Goal: Information Seeking & Learning: Find specific fact

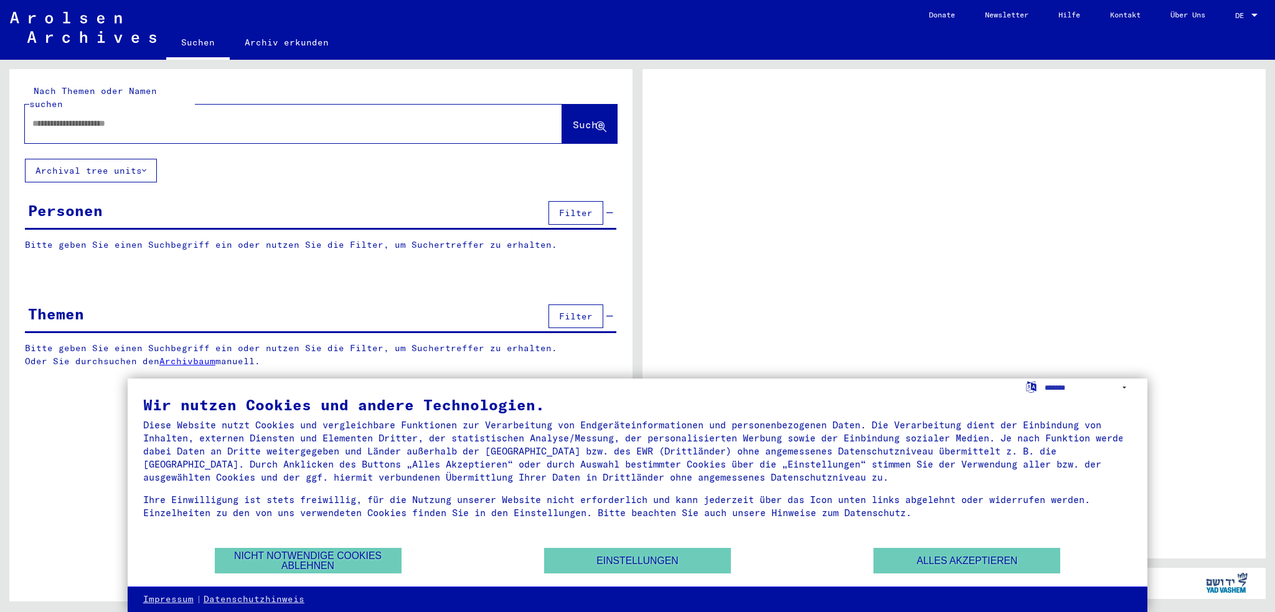
click at [182, 117] on input "text" at bounding box center [282, 123] width 500 height 13
type input "*****"
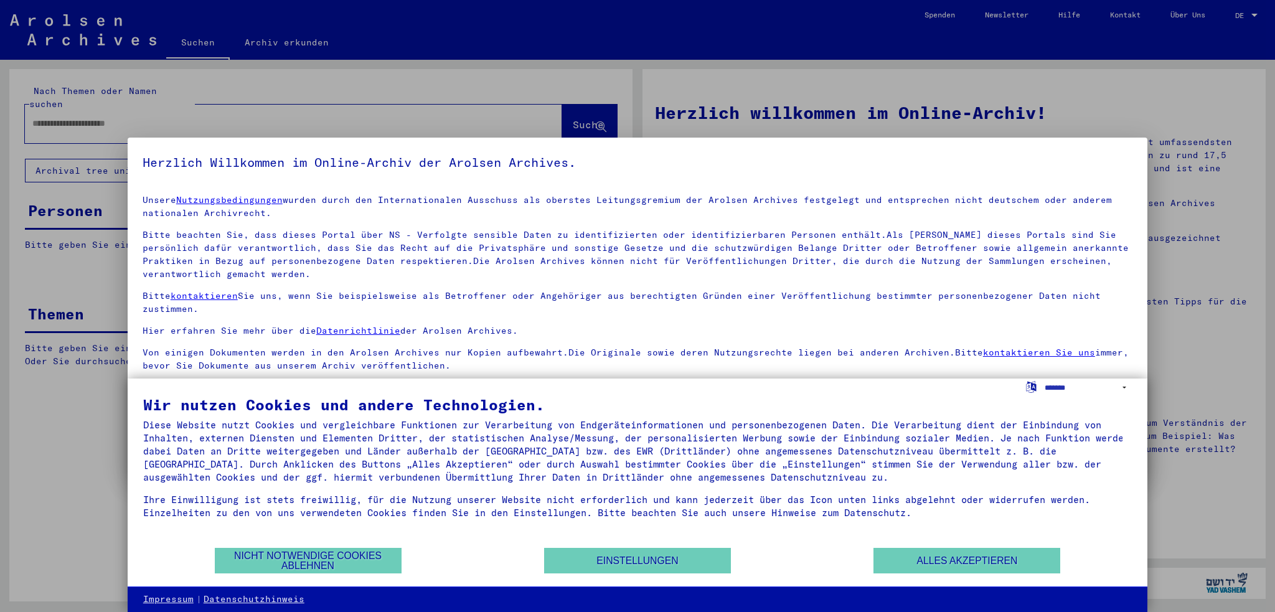
click at [187, 124] on div at bounding box center [637, 306] width 1275 height 612
click at [919, 561] on button "Alles akzeptieren" at bounding box center [966, 561] width 187 height 26
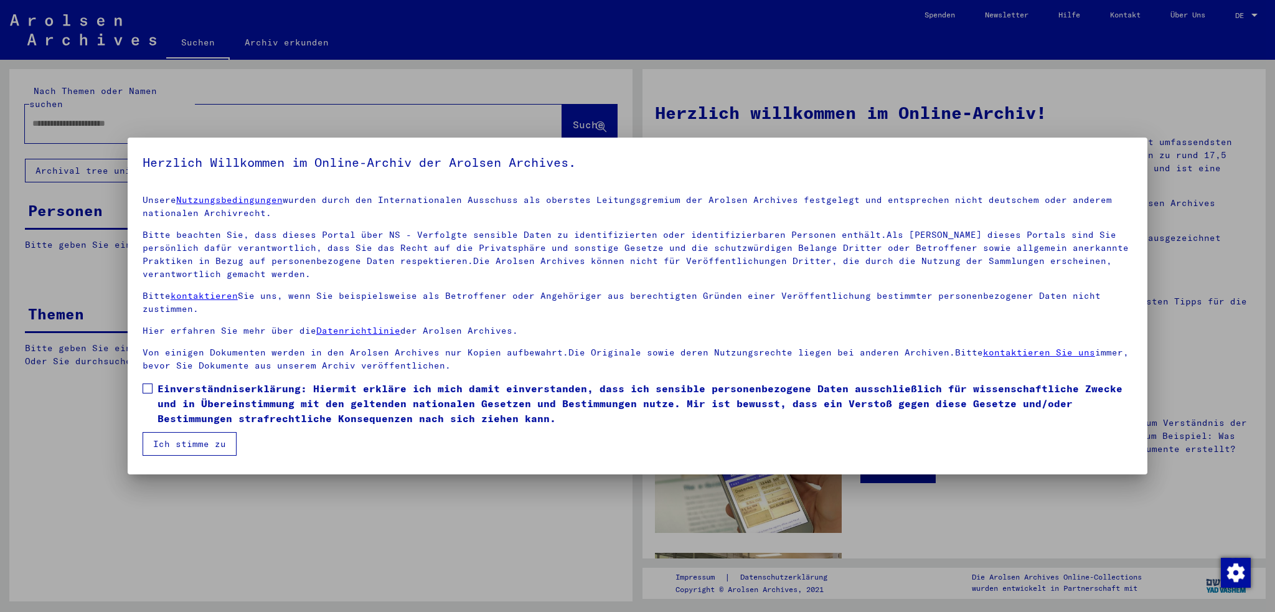
drag, startPoint x: 145, startPoint y: 381, endPoint x: 147, endPoint y: 388, distance: 7.7
click at [145, 383] on label "Einverständniserklärung: Hiermit erkläre ich mich damit einverstanden, dass ich…" at bounding box center [638, 403] width 990 height 45
drag, startPoint x: 154, startPoint y: 436, endPoint x: 155, endPoint y: 427, distance: 8.7
click at [155, 436] on button "Ich stimme zu" at bounding box center [190, 444] width 94 height 24
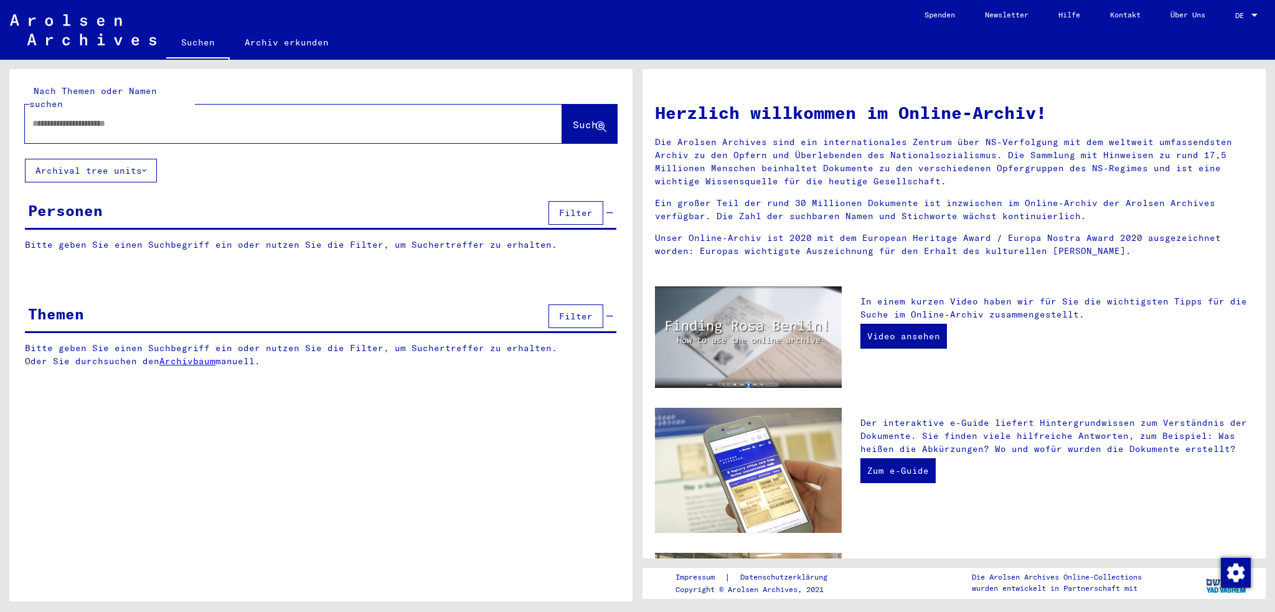
click at [129, 117] on input "text" at bounding box center [278, 123] width 492 height 13
click at [41, 117] on input "******" at bounding box center [278, 123] width 492 height 13
click at [162, 117] on input "******" at bounding box center [278, 123] width 492 height 13
click at [121, 117] on input "******" at bounding box center [278, 123] width 492 height 13
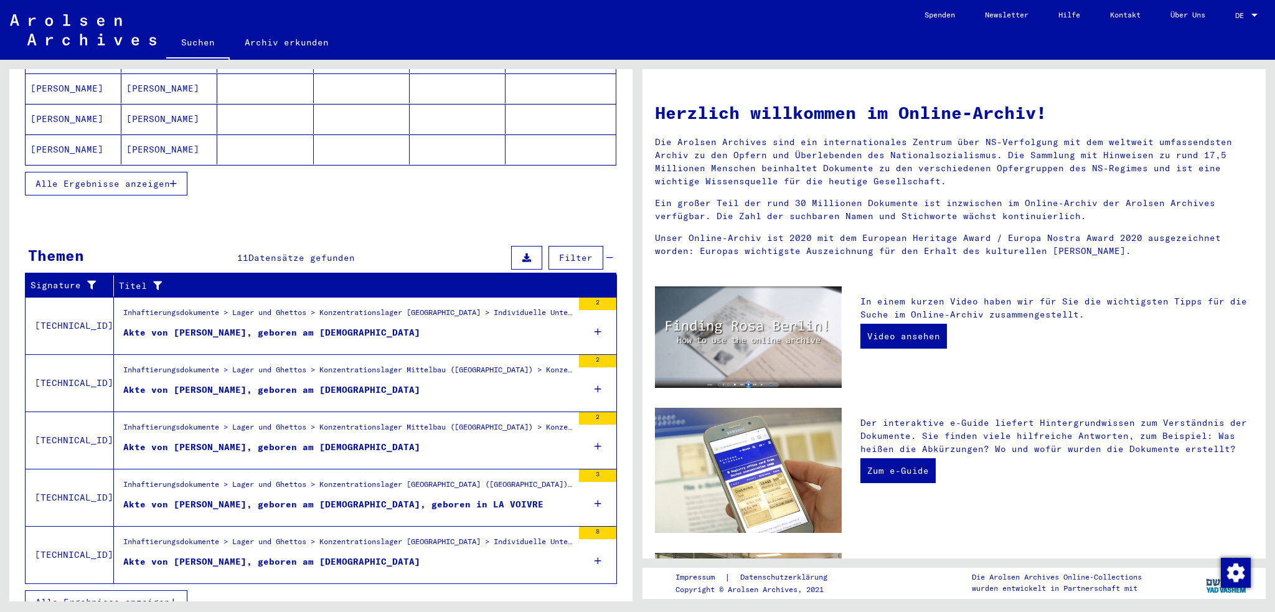
scroll to position [254, 0]
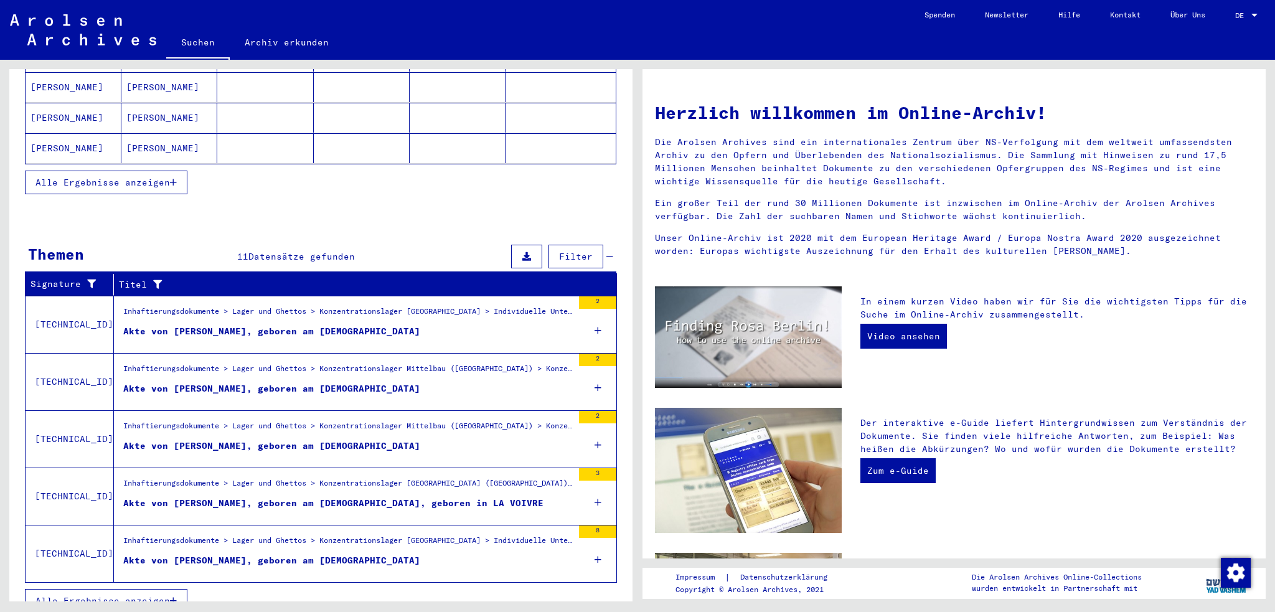
click at [171, 596] on icon "button" at bounding box center [173, 600] width 7 height 9
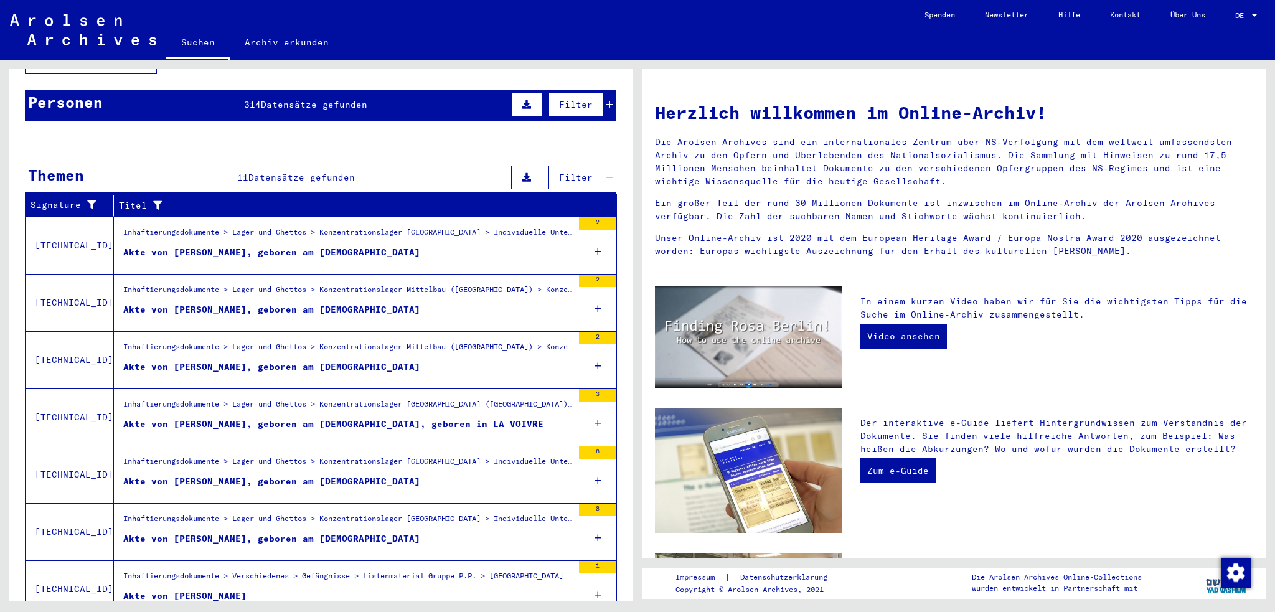
scroll to position [0, 0]
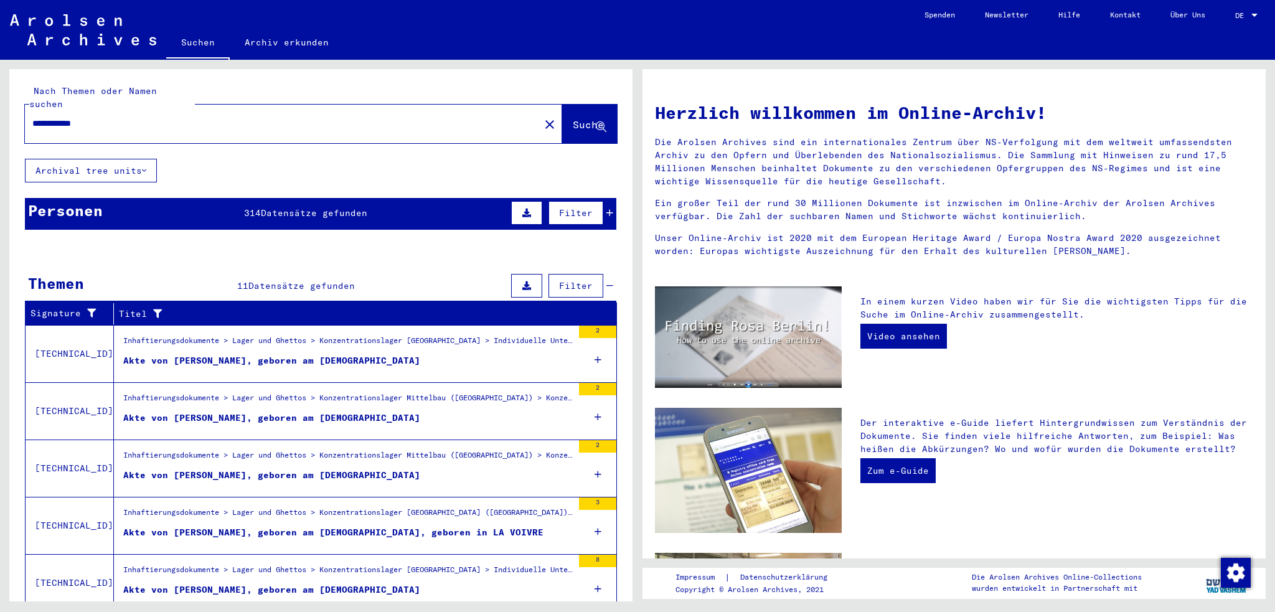
click at [40, 117] on input "**********" at bounding box center [278, 123] width 492 height 13
click at [133, 117] on input "**********" at bounding box center [278, 123] width 492 height 13
type input "**********"
click at [573, 118] on span "Suche" at bounding box center [588, 124] width 31 height 12
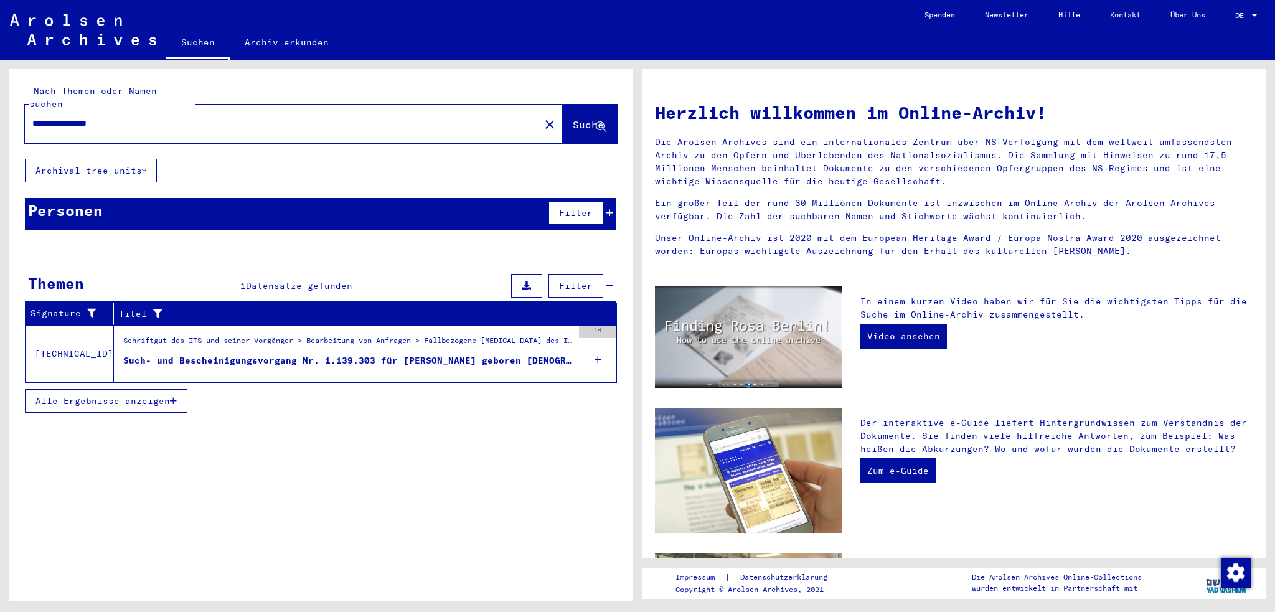
click at [215, 354] on div "Such- und Bescheinigungsvorgang Nr. 1.139.303 für [PERSON_NAME] geboren [DEMOGR…" at bounding box center [347, 360] width 449 height 13
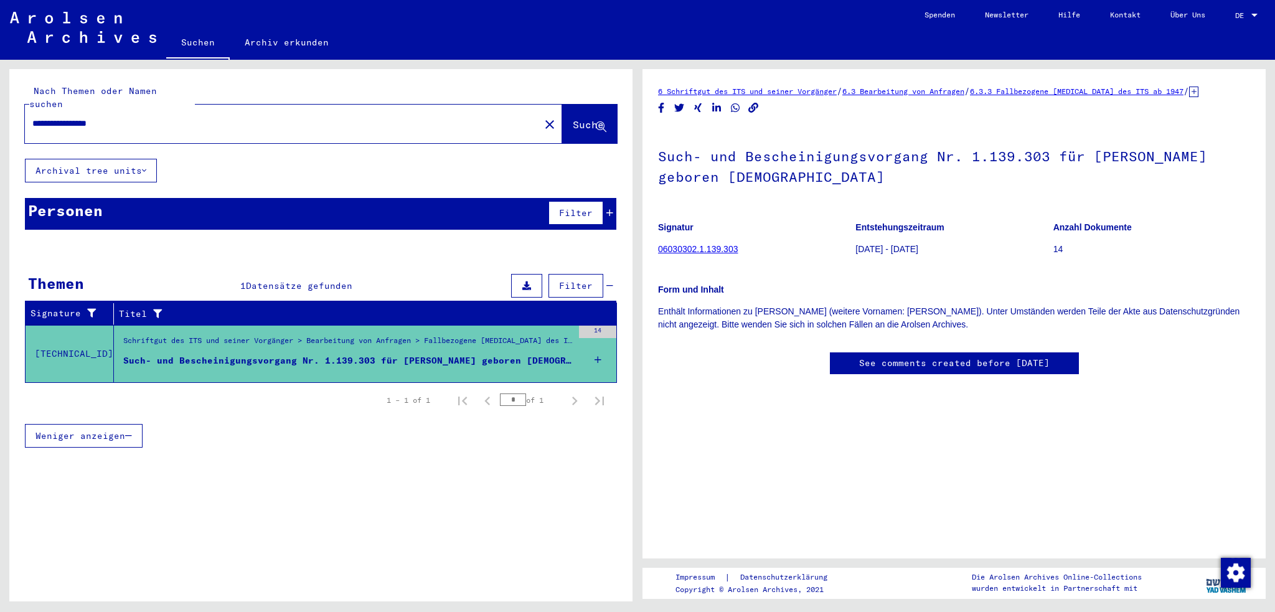
click at [707, 251] on link "06030302.1.139.303" at bounding box center [698, 249] width 80 height 10
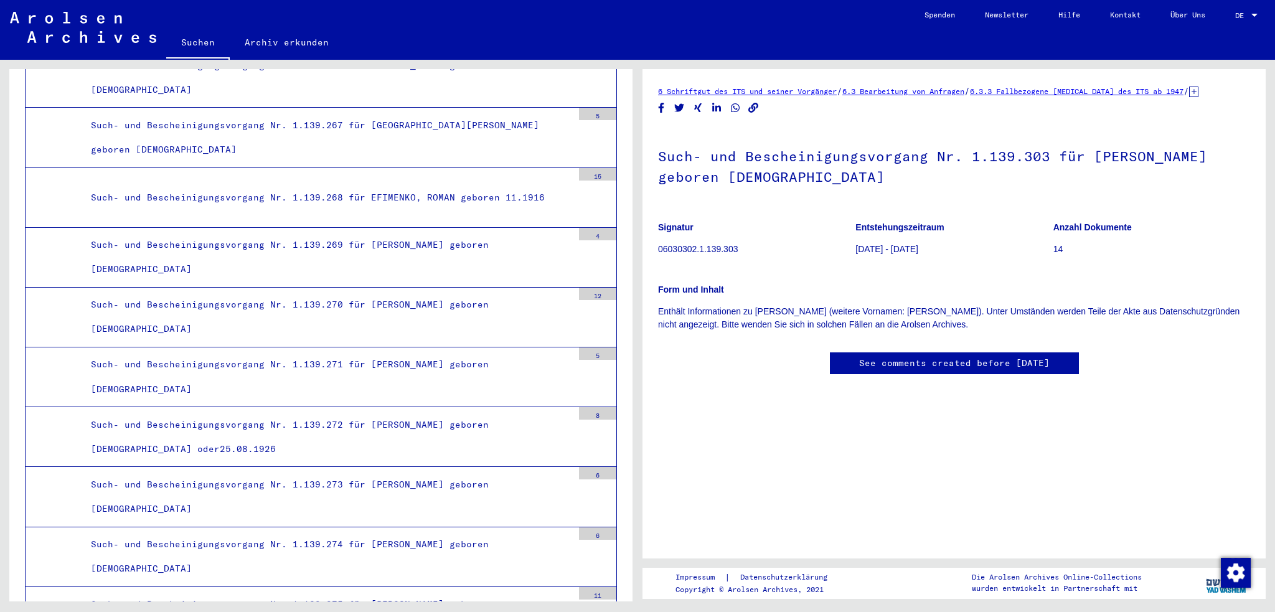
scroll to position [30586, 0]
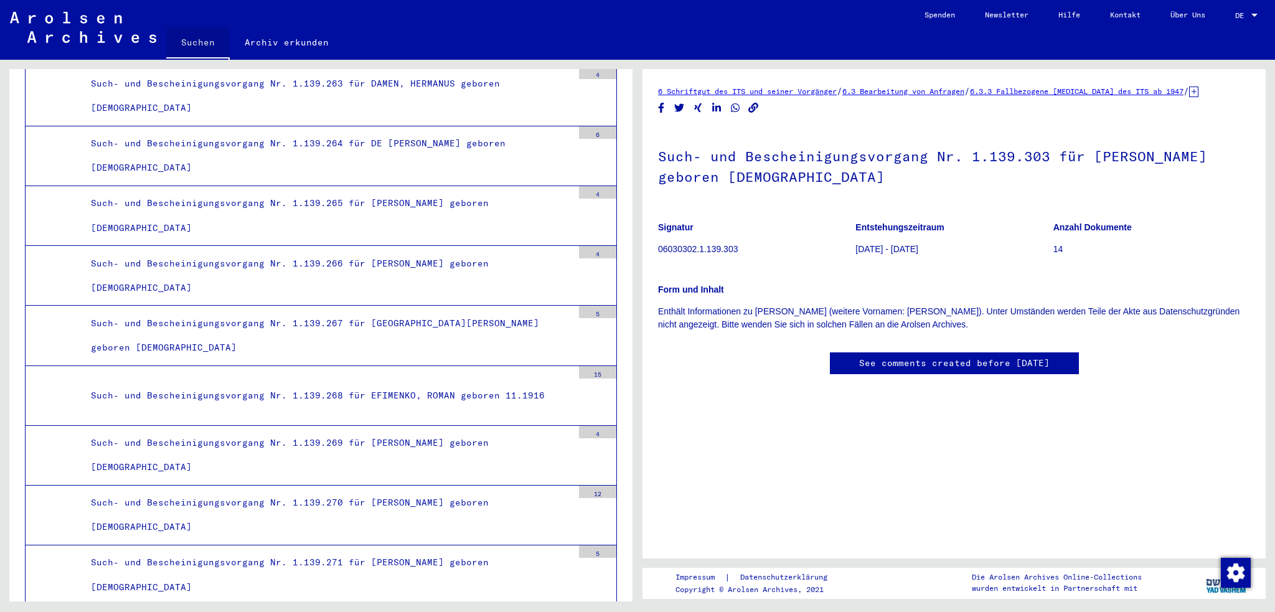
click at [205, 46] on link "Suchen" at bounding box center [197, 43] width 63 height 32
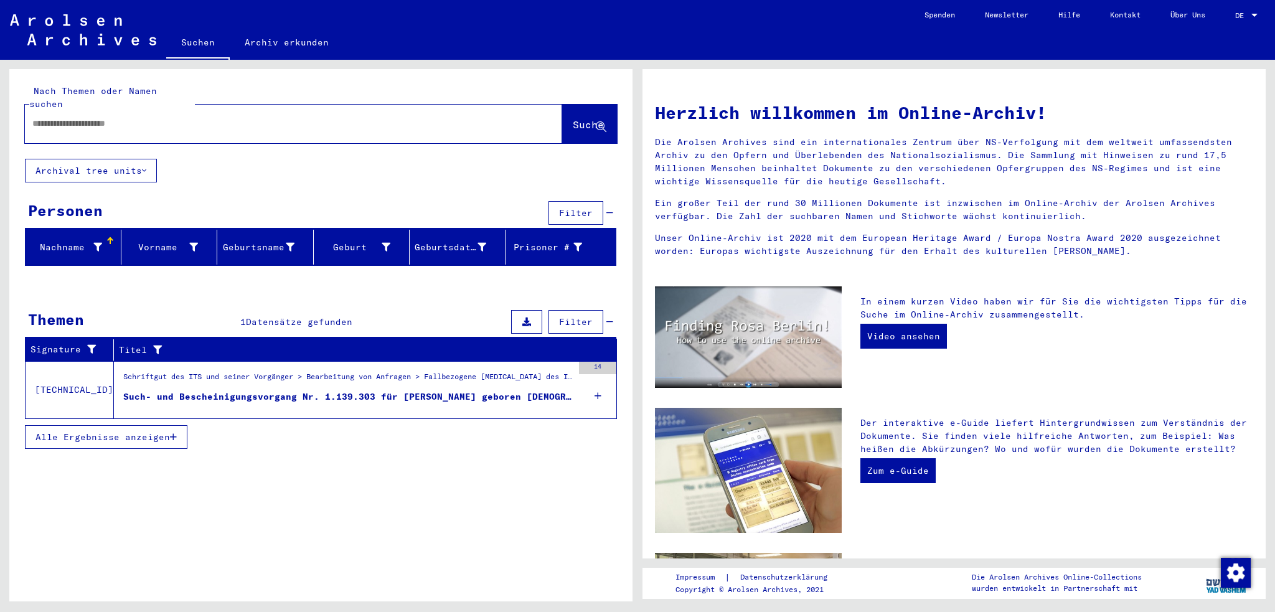
click at [139, 159] on button "Archival tree units" at bounding box center [91, 171] width 132 height 24
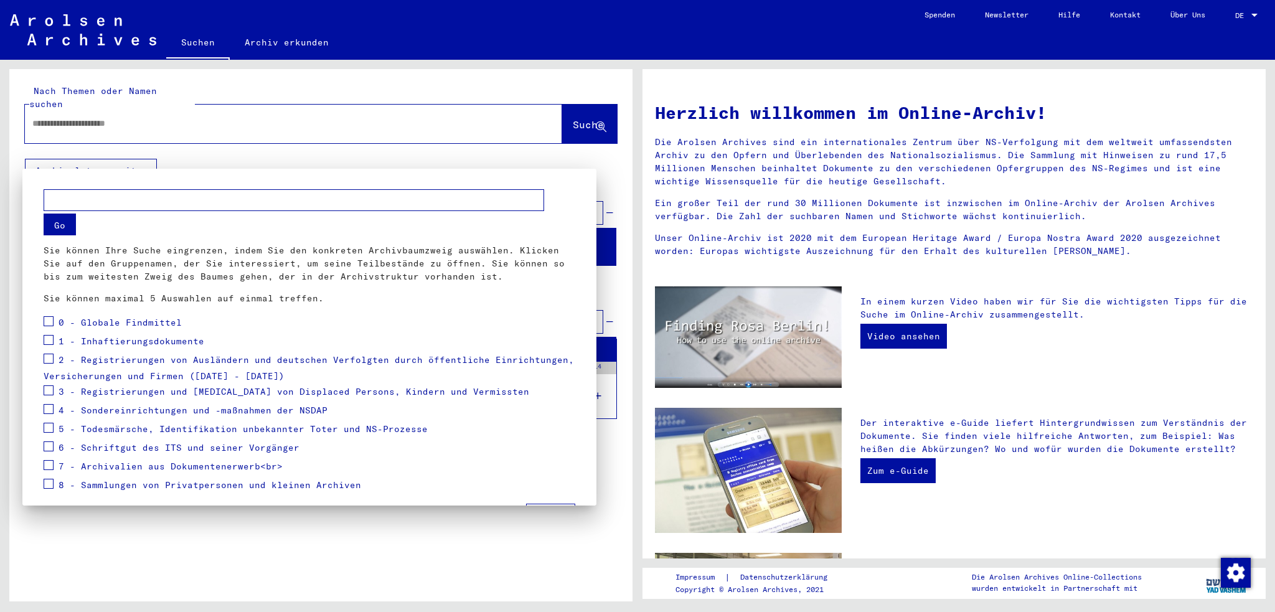
click at [141, 153] on div at bounding box center [637, 306] width 1275 height 612
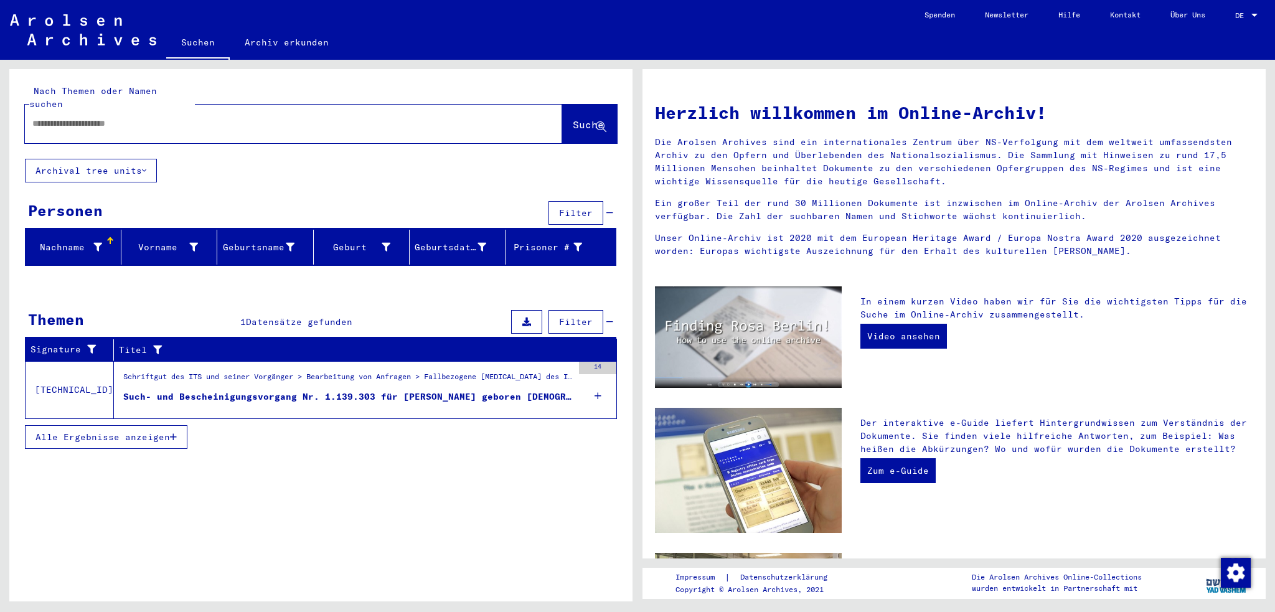
click at [203, 120] on div at bounding box center [275, 124] width 500 height 28
click at [132, 117] on input "text" at bounding box center [278, 123] width 492 height 13
type input "*"
type input "**********"
click at [573, 118] on span "Suche" at bounding box center [588, 124] width 31 height 12
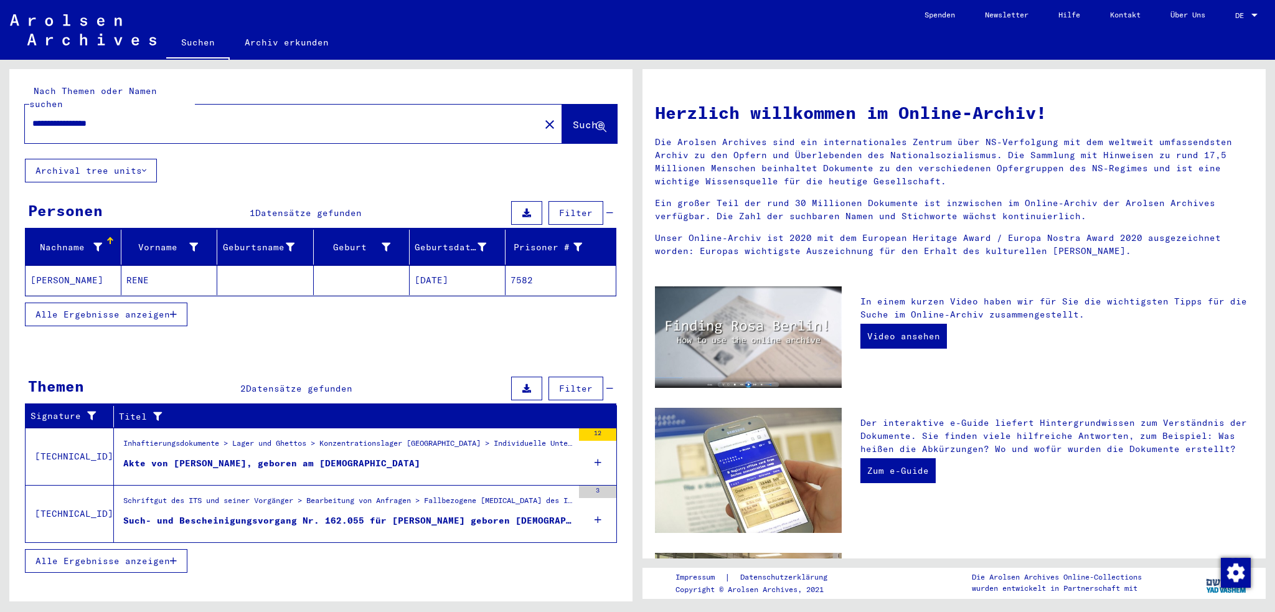
click at [237, 319] on div "Nachname Vorname Geburtsname Geburt‏ Geburtsdatum Prisoner # [PERSON_NAME] [DAT…" at bounding box center [320, 286] width 623 height 113
click at [285, 457] on div "Akte von [PERSON_NAME], geboren am [DEMOGRAPHIC_DATA]" at bounding box center [271, 463] width 297 height 13
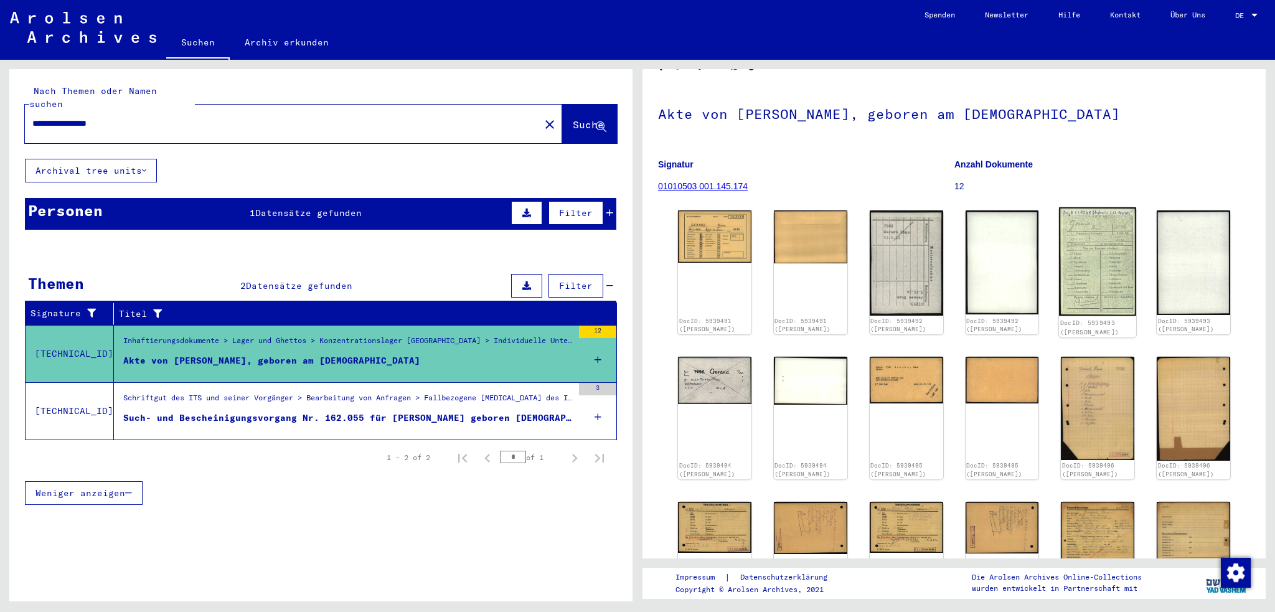
scroll to position [62, 0]
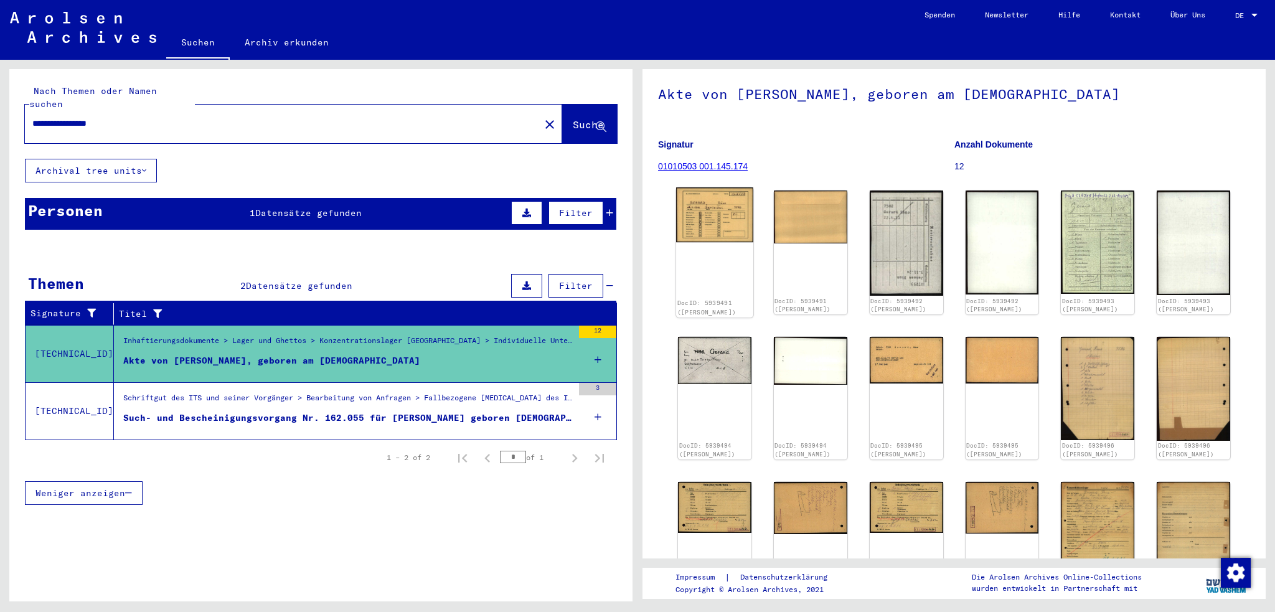
click at [708, 205] on img at bounding box center [714, 214] width 77 height 55
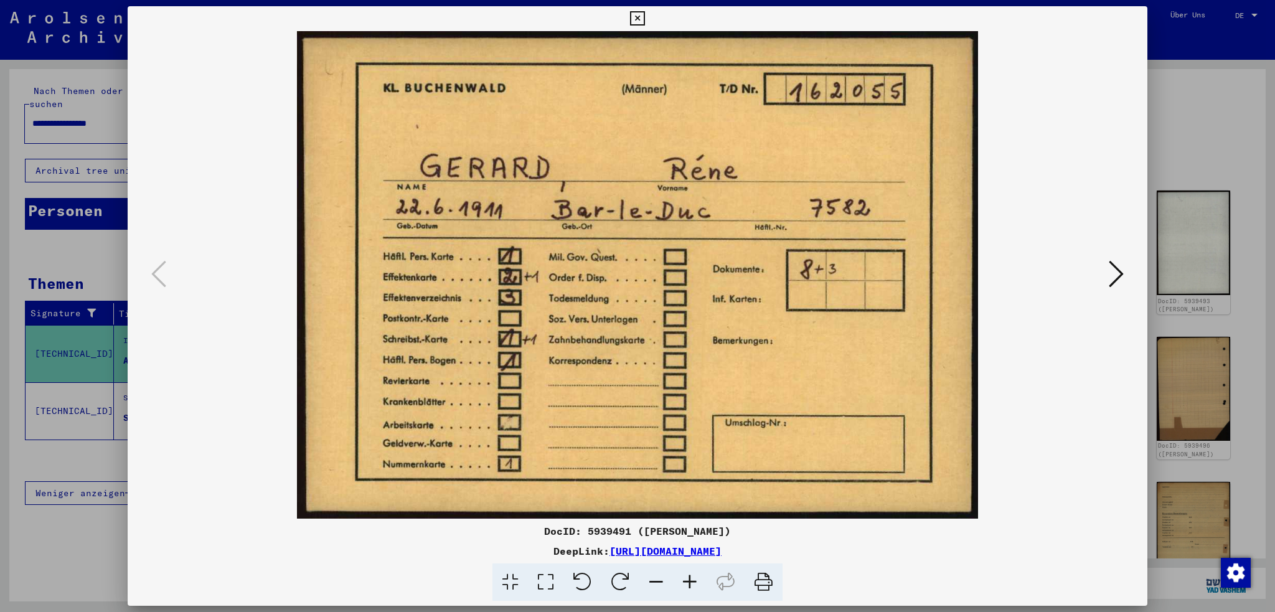
click at [1120, 278] on icon at bounding box center [1116, 274] width 15 height 30
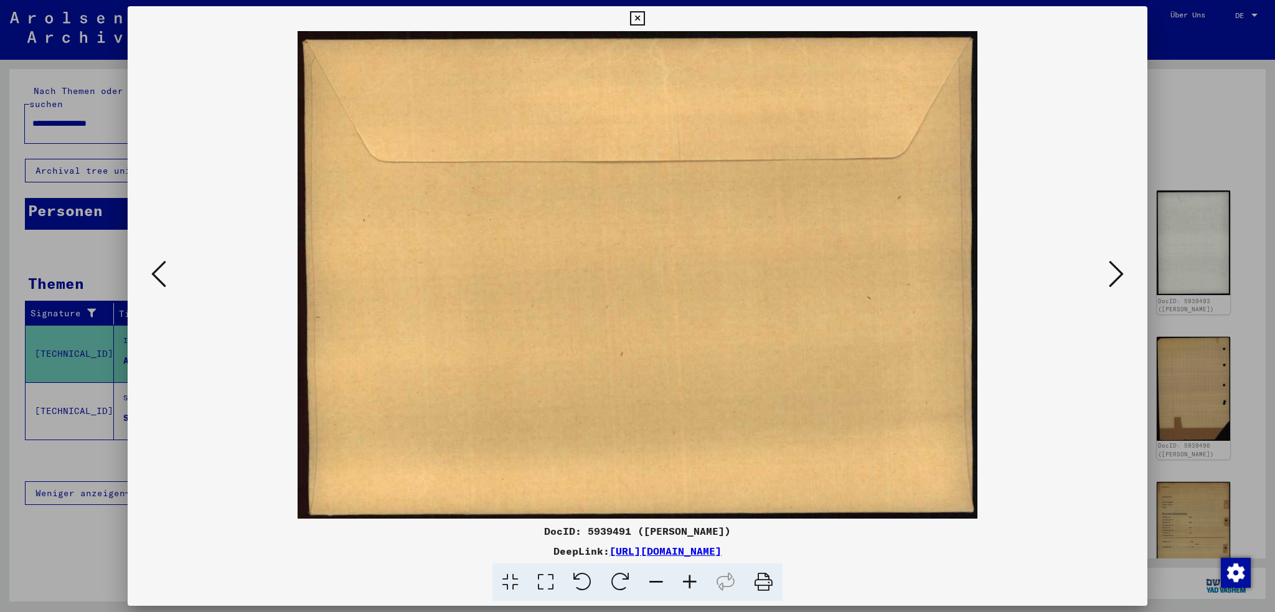
click at [1120, 278] on icon at bounding box center [1116, 274] width 15 height 30
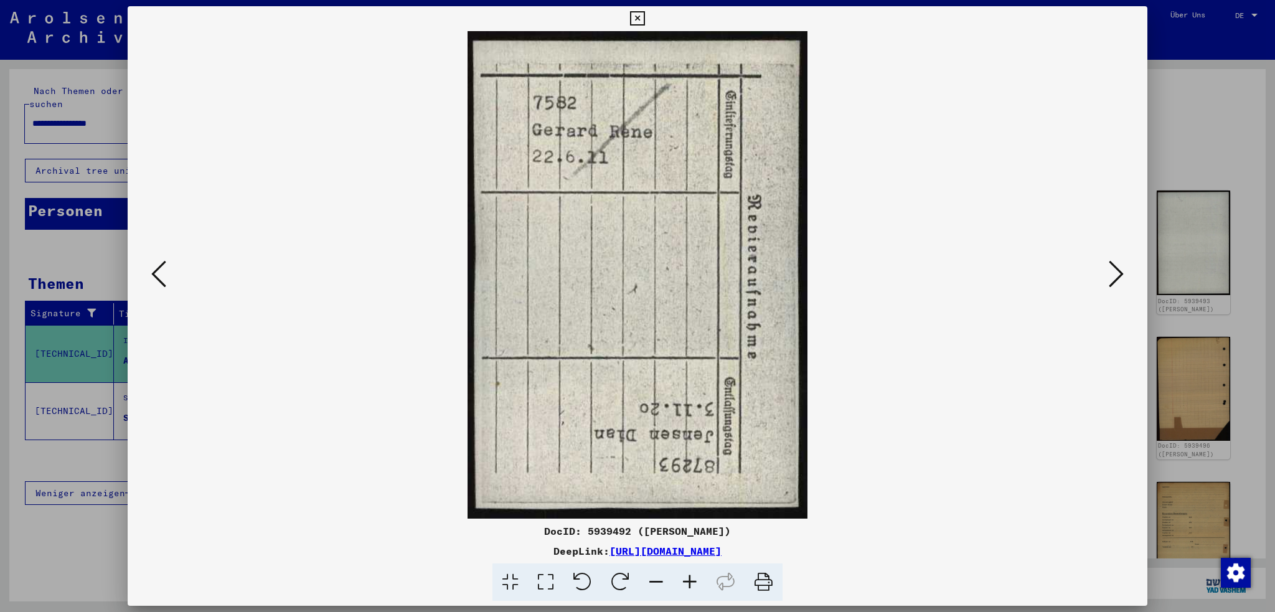
click at [157, 279] on icon at bounding box center [158, 274] width 15 height 30
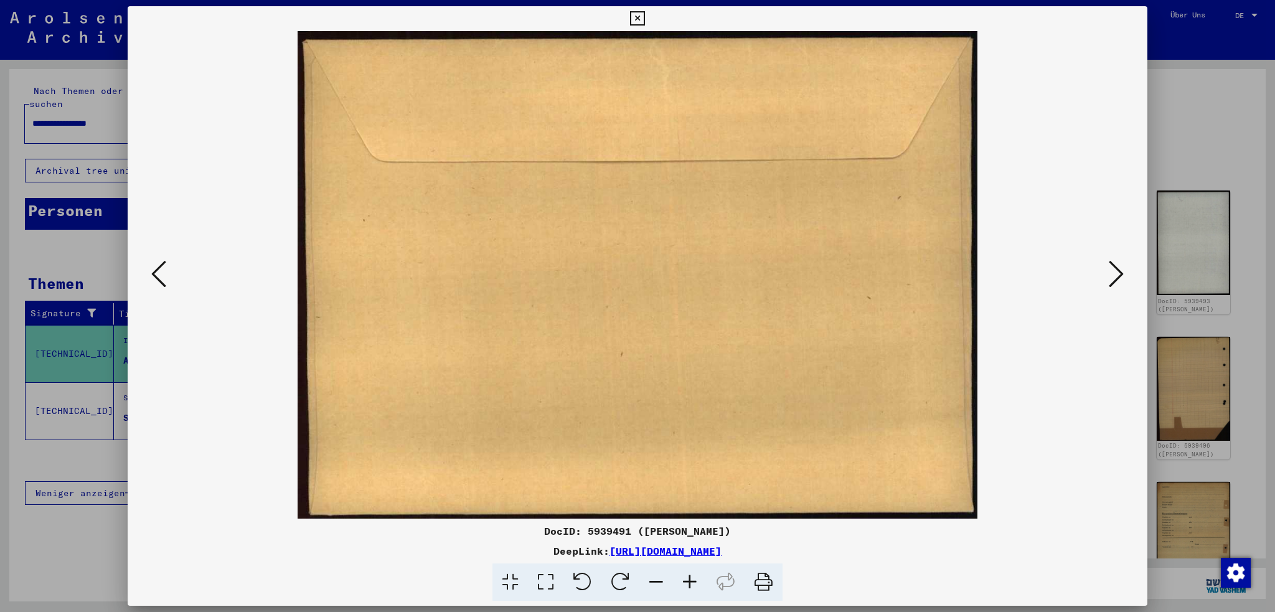
click at [159, 278] on icon at bounding box center [158, 274] width 15 height 30
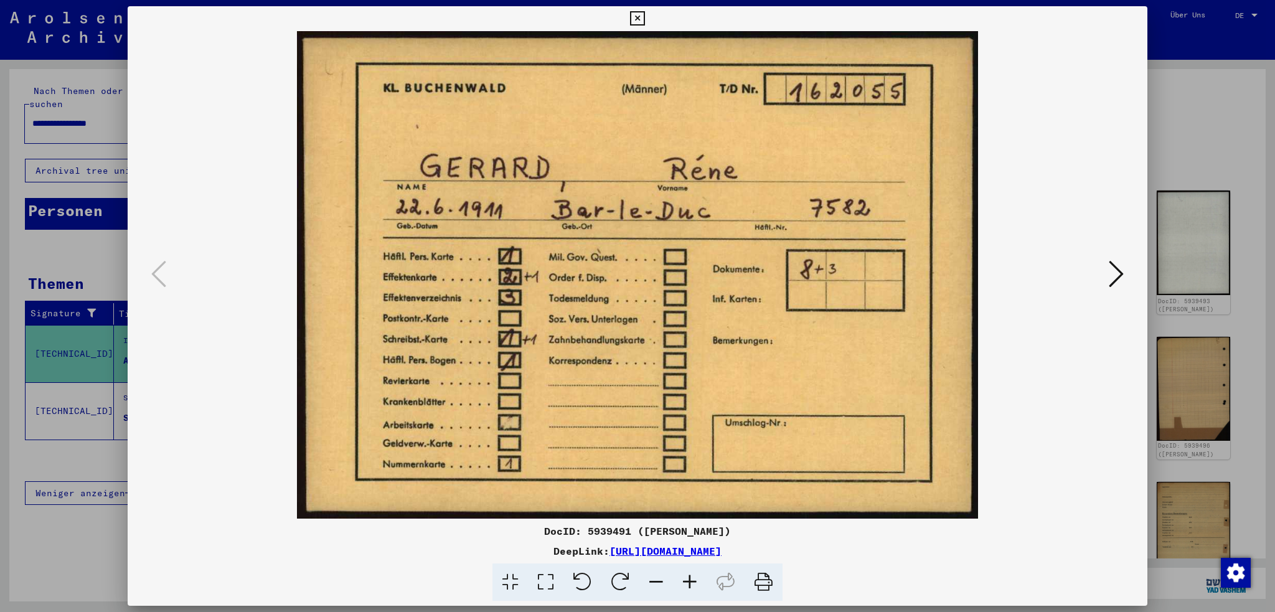
click at [1117, 277] on icon at bounding box center [1116, 274] width 15 height 30
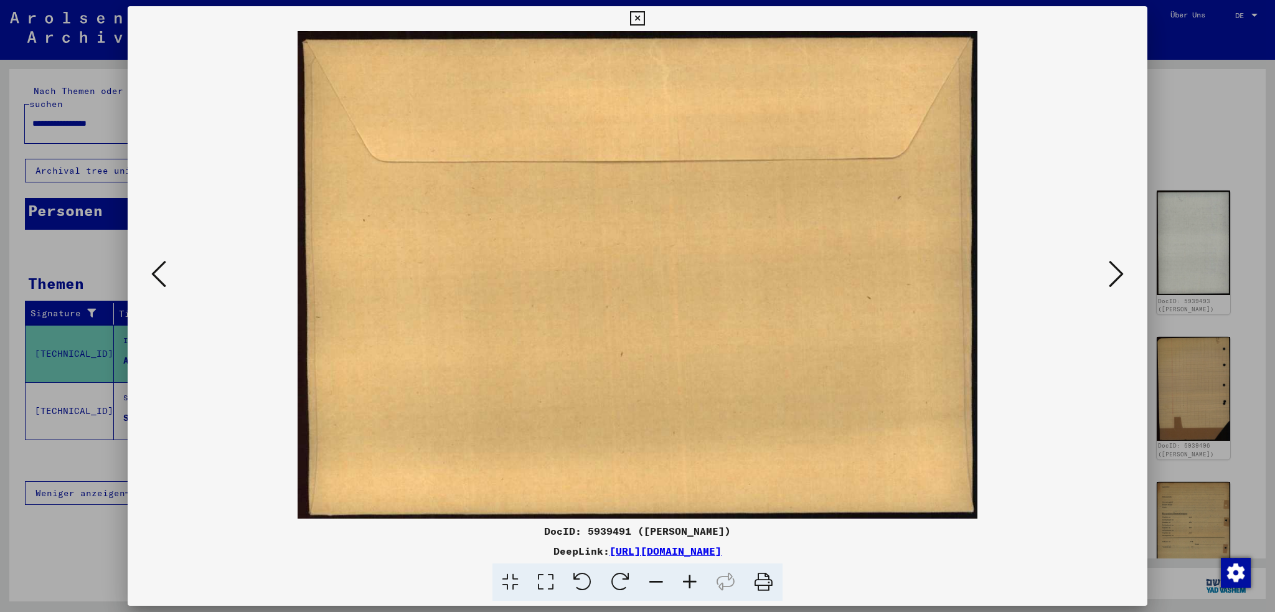
click at [1117, 277] on icon at bounding box center [1116, 274] width 15 height 30
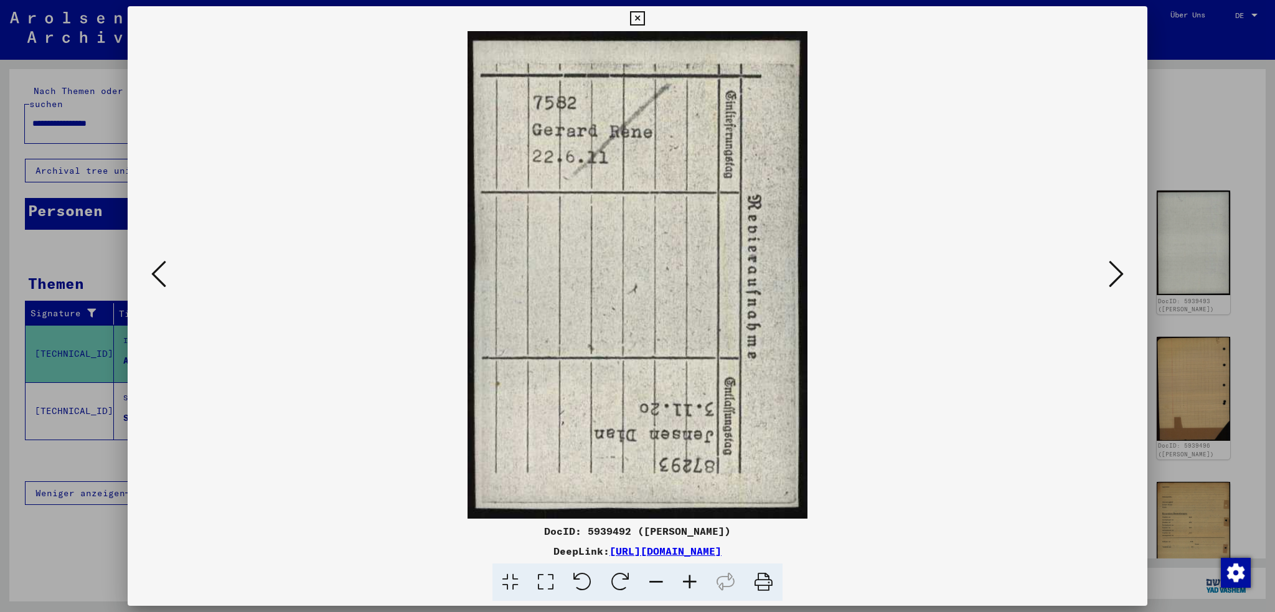
click at [1117, 277] on icon at bounding box center [1116, 274] width 15 height 30
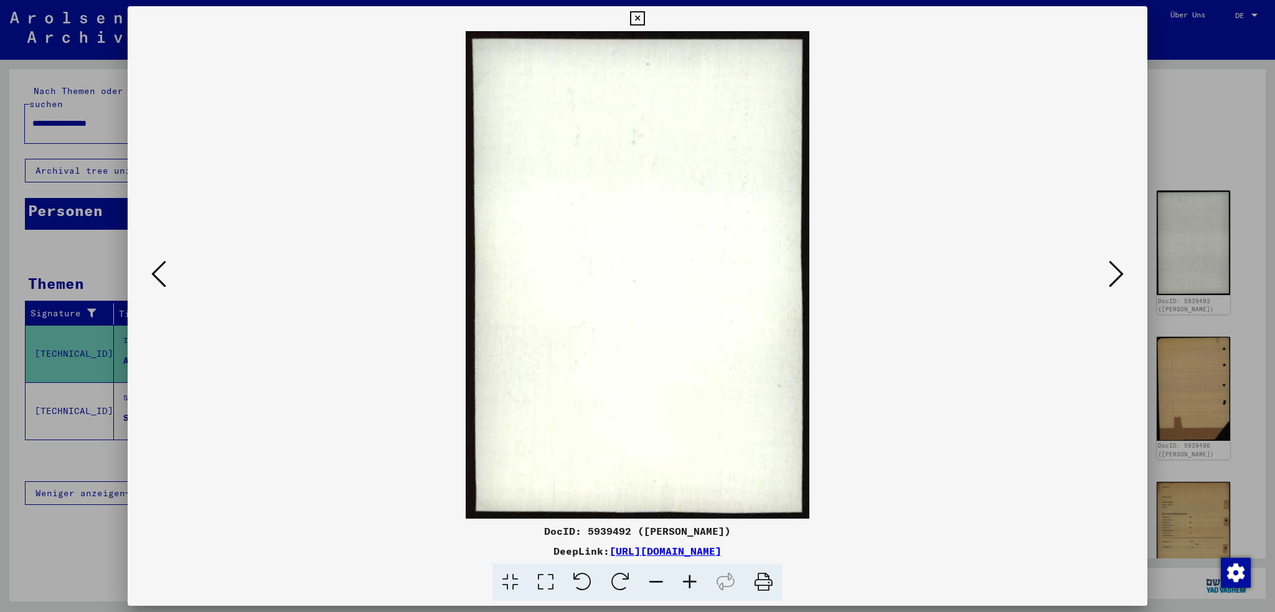
click at [1117, 277] on icon at bounding box center [1116, 274] width 15 height 30
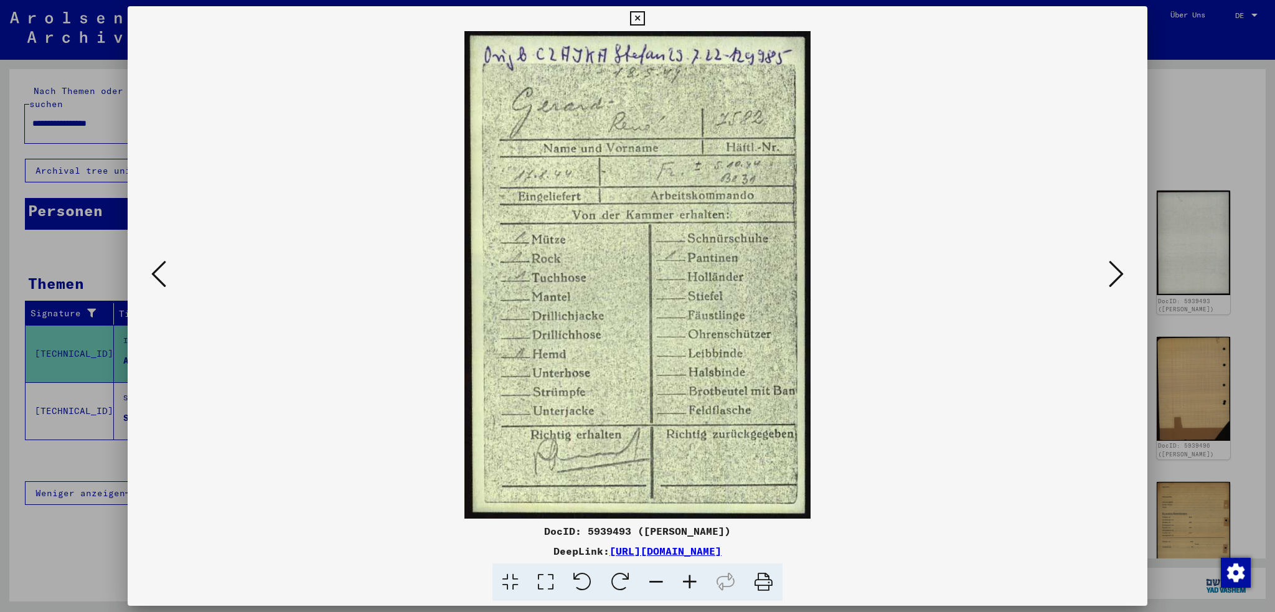
click at [1116, 277] on icon at bounding box center [1116, 274] width 15 height 30
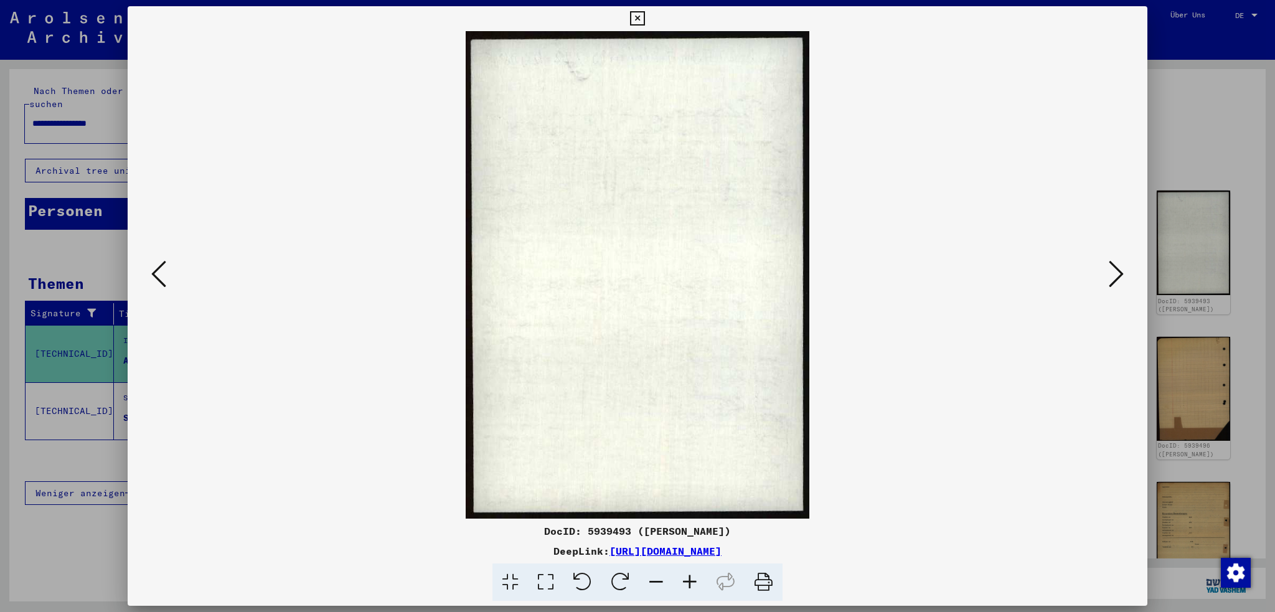
click at [1116, 277] on icon at bounding box center [1116, 274] width 15 height 30
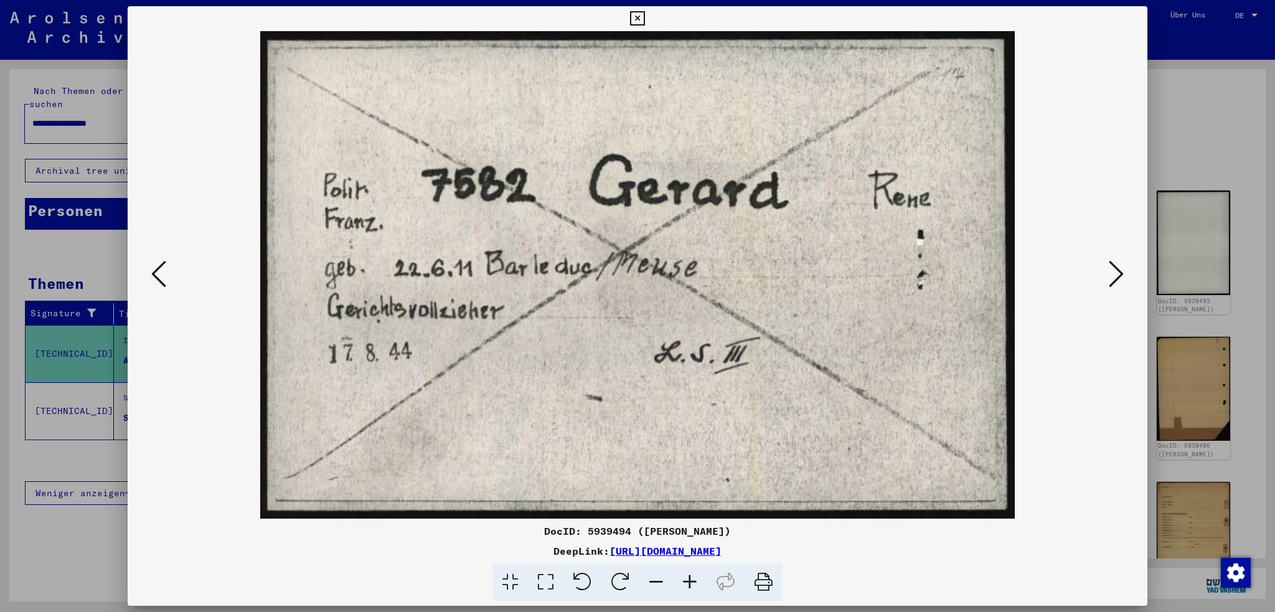
click at [1116, 276] on icon at bounding box center [1116, 274] width 15 height 30
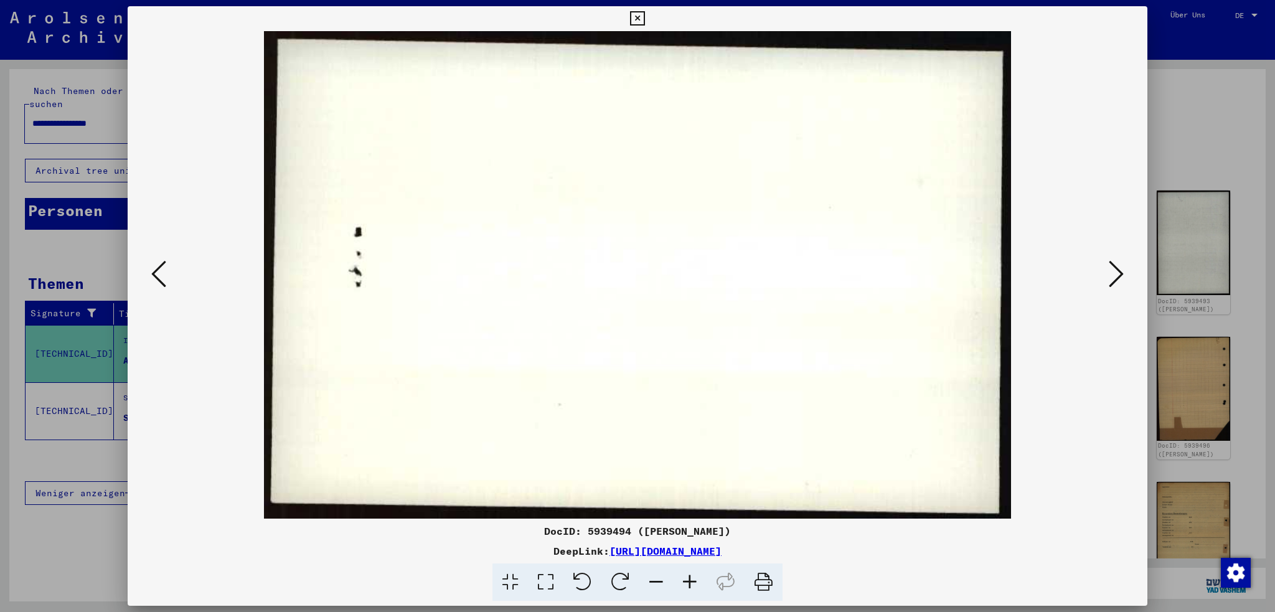
click at [141, 273] on div at bounding box center [637, 274] width 1019 height 487
click at [154, 274] on icon at bounding box center [158, 274] width 15 height 30
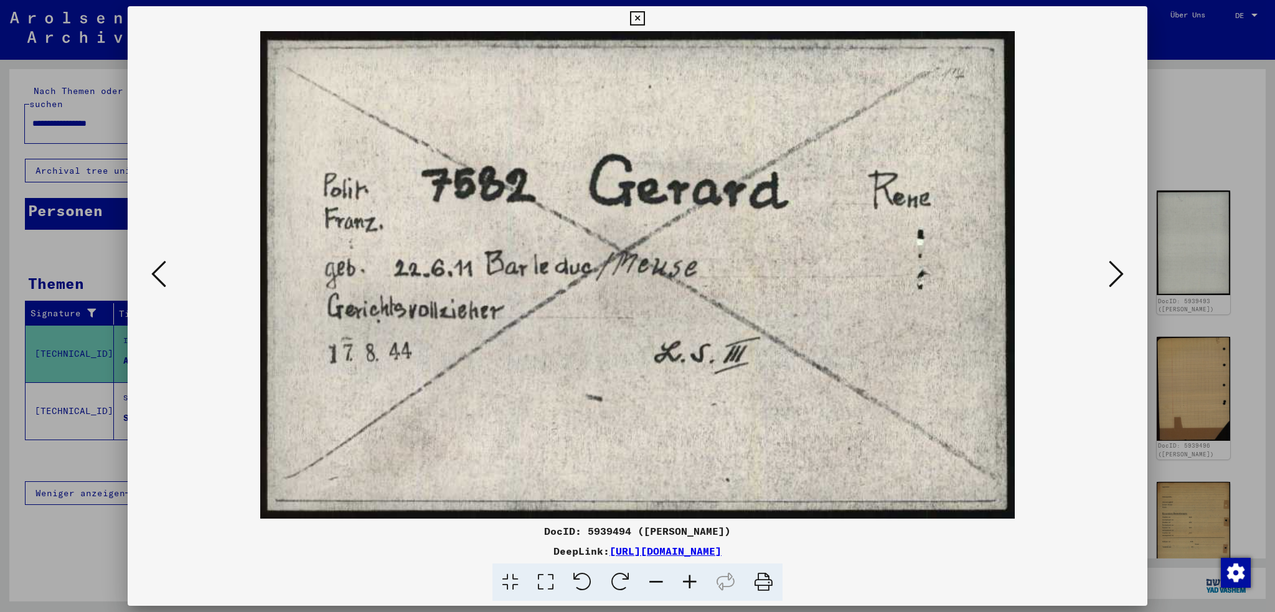
click at [1123, 276] on icon at bounding box center [1116, 274] width 15 height 30
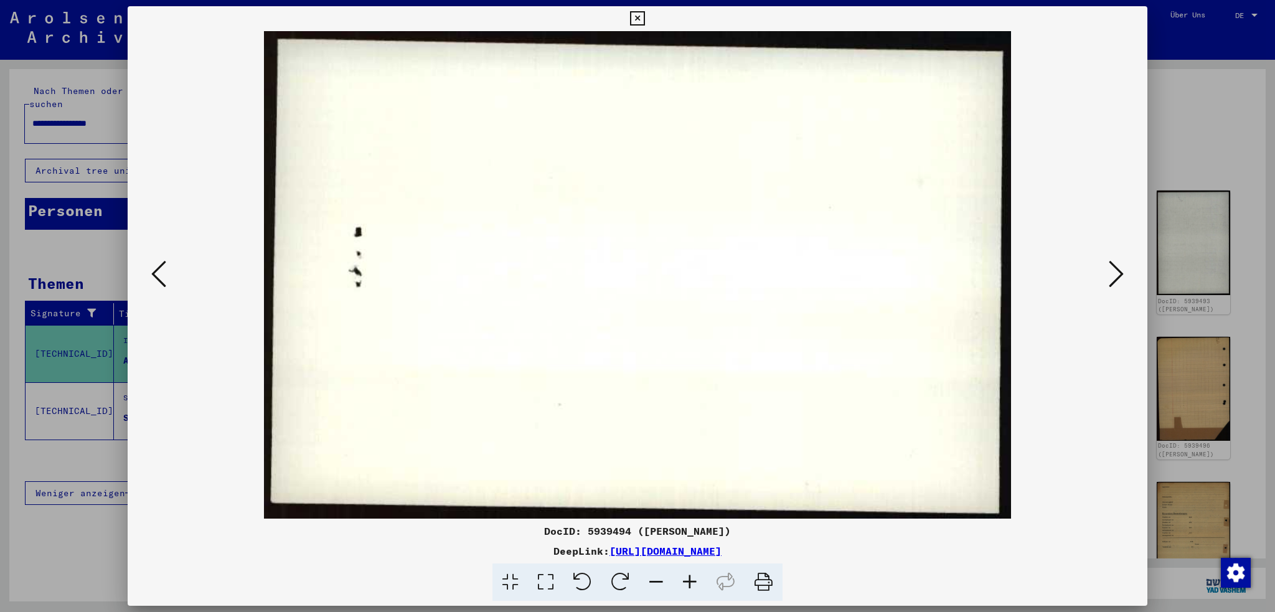
click at [1122, 276] on icon at bounding box center [1116, 274] width 15 height 30
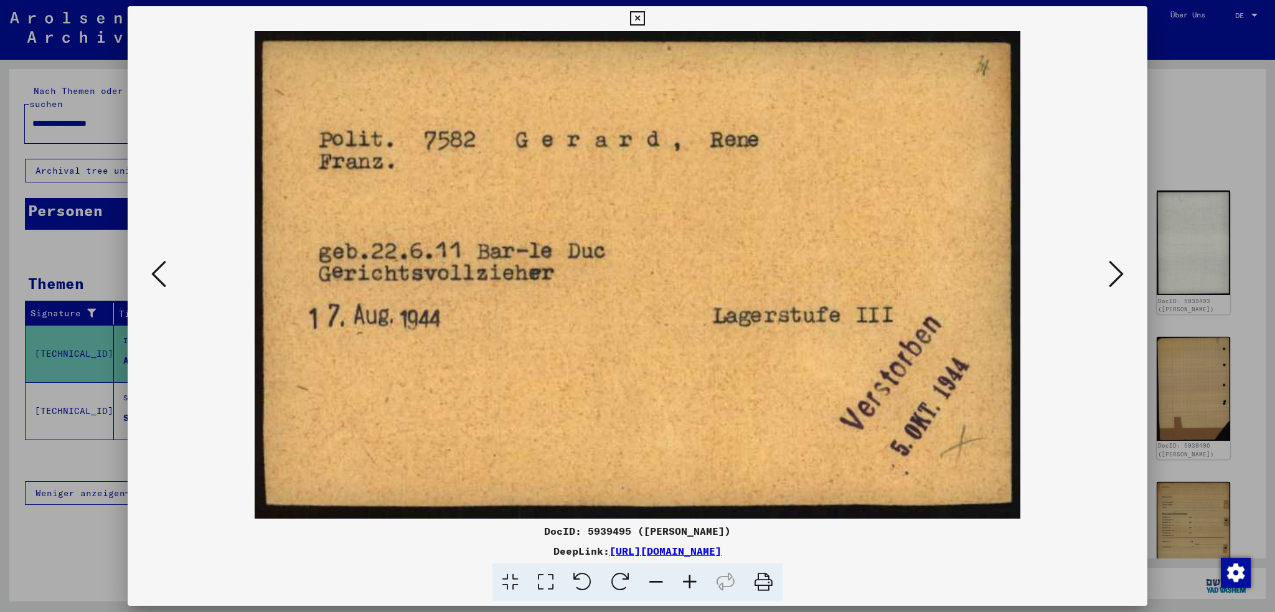
click at [1109, 278] on icon at bounding box center [1116, 274] width 15 height 30
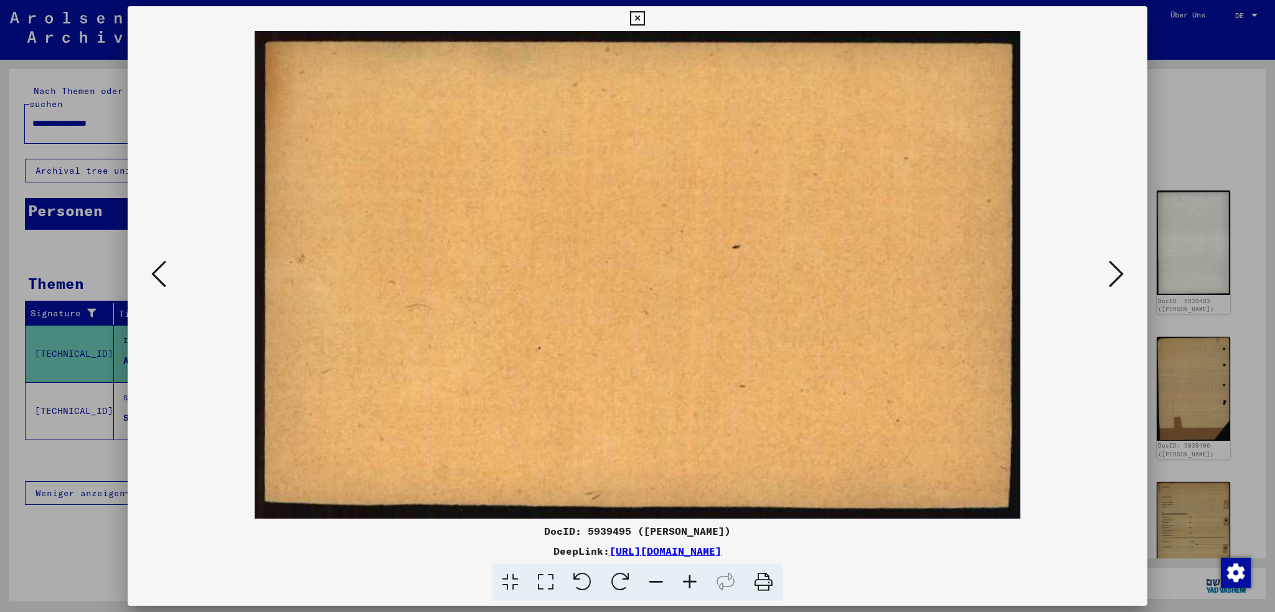
click at [1109, 278] on icon at bounding box center [1116, 274] width 15 height 30
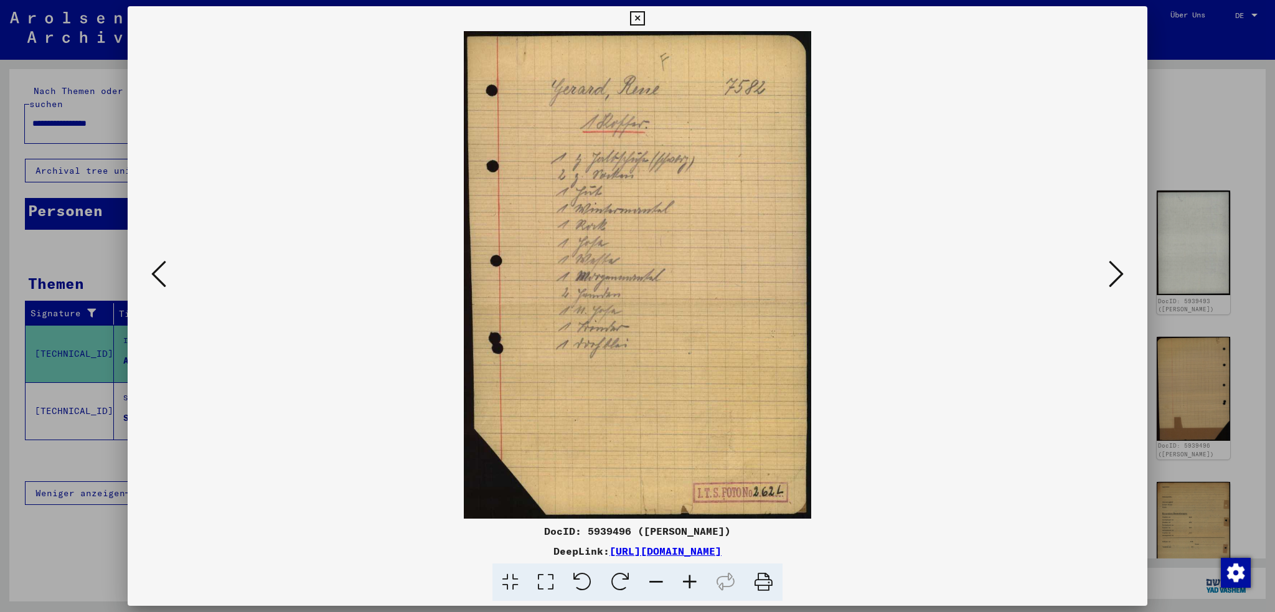
click at [1109, 278] on icon at bounding box center [1116, 274] width 15 height 30
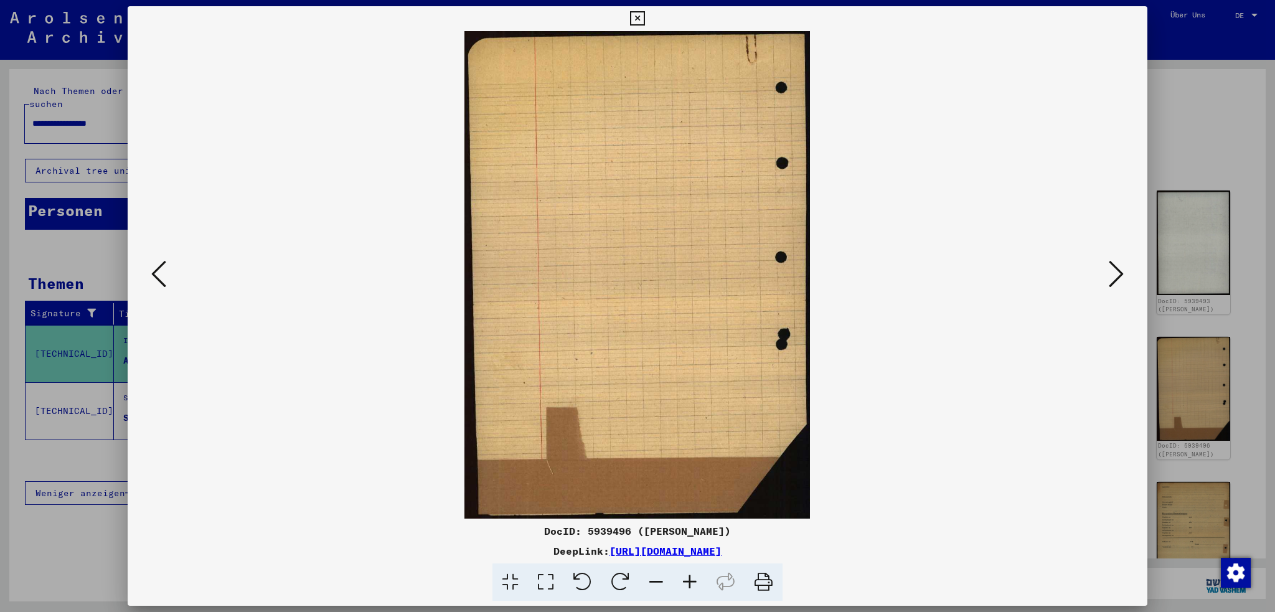
click at [1109, 278] on icon at bounding box center [1116, 274] width 15 height 30
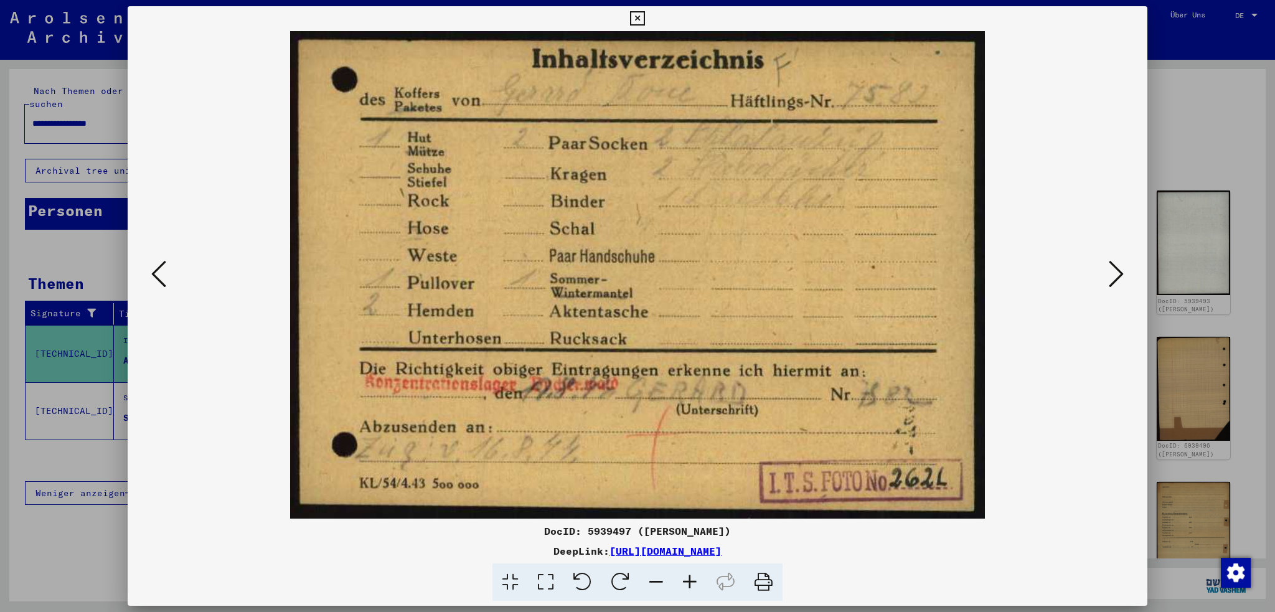
click at [1113, 273] on icon at bounding box center [1116, 274] width 15 height 30
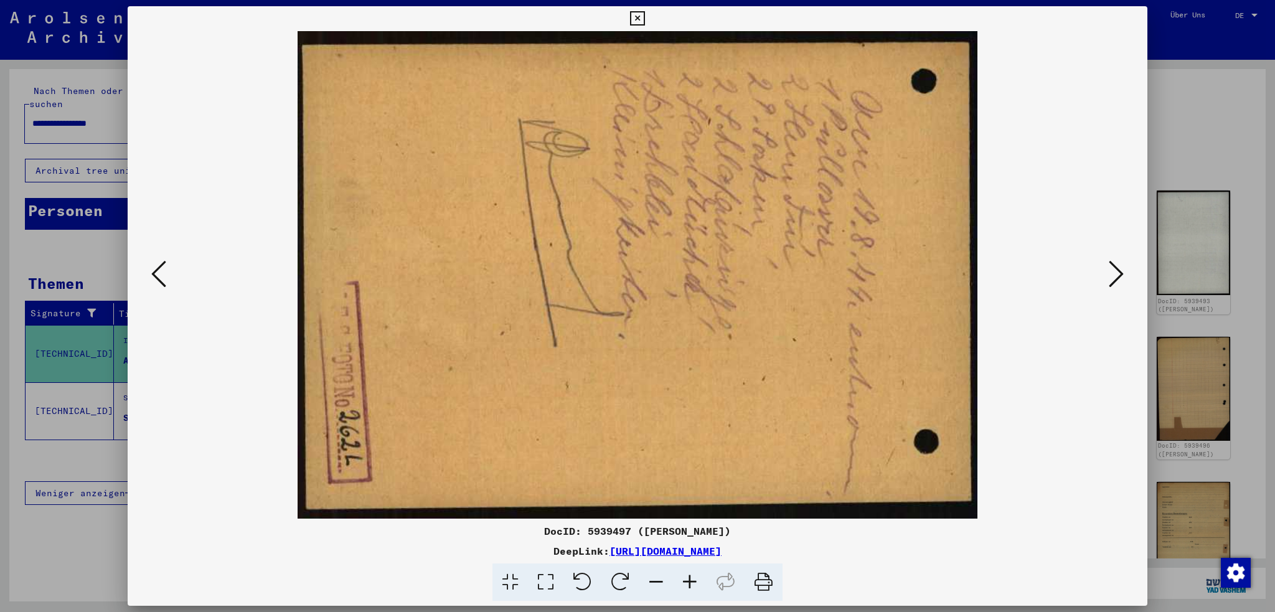
click at [1113, 273] on icon at bounding box center [1116, 274] width 15 height 30
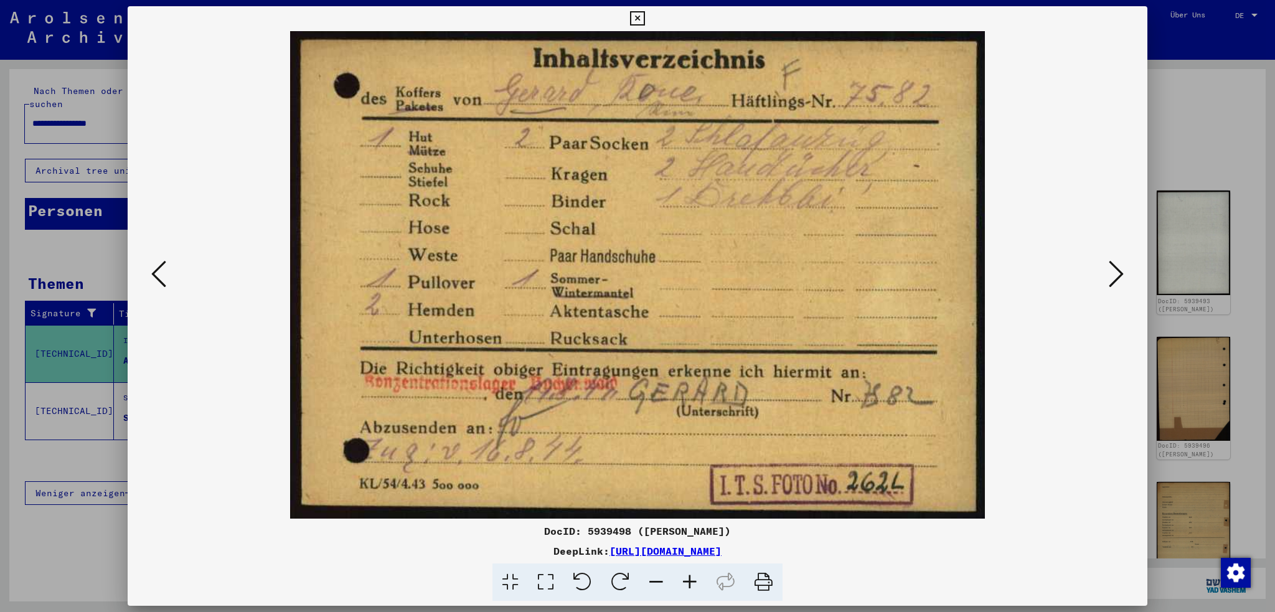
click at [1113, 273] on icon at bounding box center [1116, 274] width 15 height 30
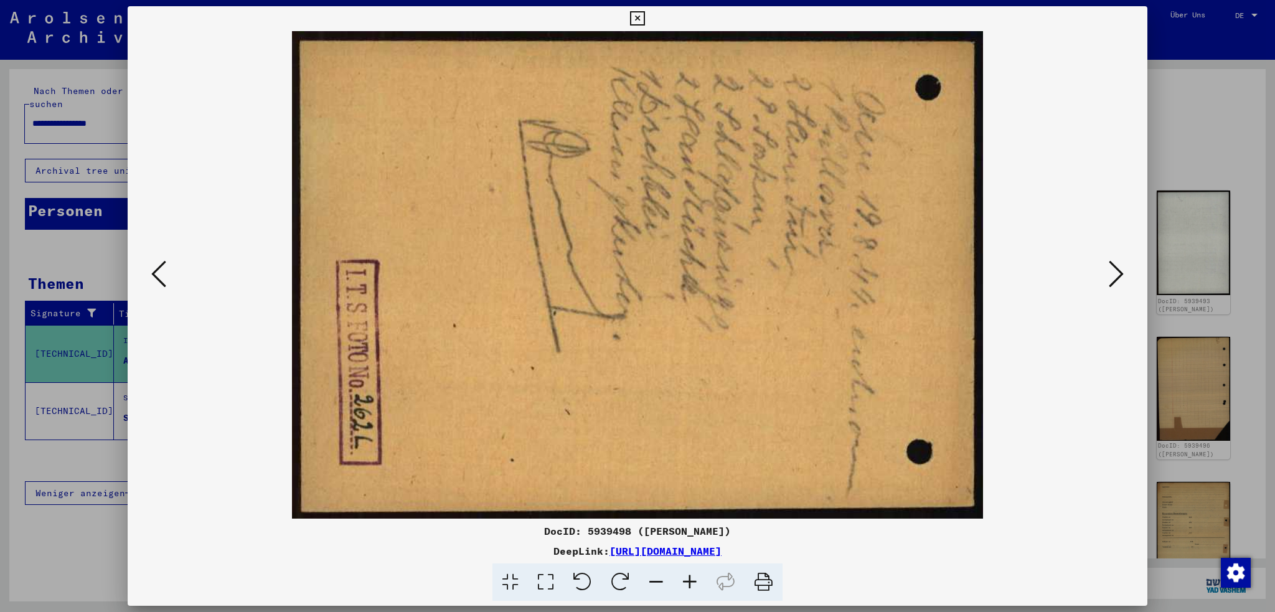
click at [1113, 273] on icon at bounding box center [1116, 274] width 15 height 30
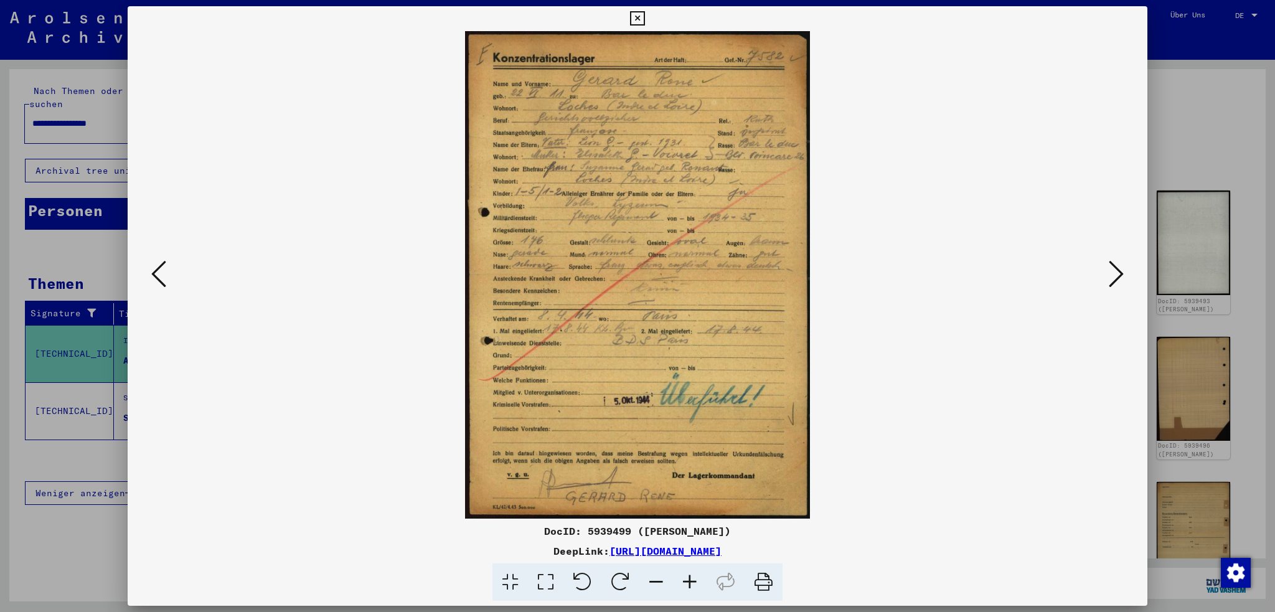
click at [706, 551] on link "[URL][DOMAIN_NAME]" at bounding box center [665, 551] width 112 height 12
